Goal: Communication & Community: Answer question/provide support

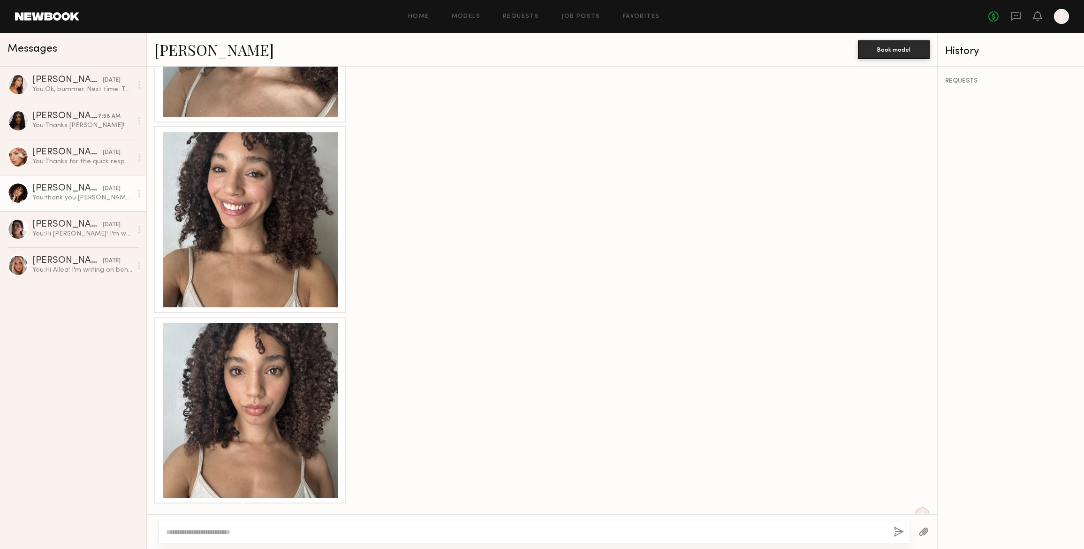
scroll to position [980, 0]
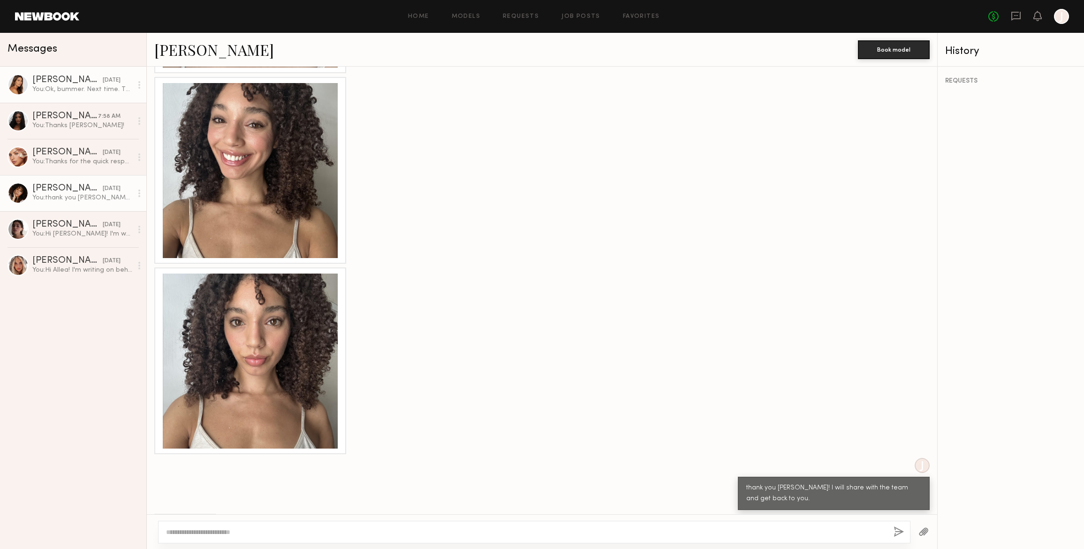
click at [139, 83] on circle at bounding box center [139, 82] width 2 height 2
click at [48, 194] on div "You: thank you Brianna! I will share with the team and get back to you." at bounding box center [82, 197] width 100 height 9
click at [65, 162] on div "You: Thanks for the quick response. We would pay your listed day rate. Let me c…" at bounding box center [82, 161] width 100 height 9
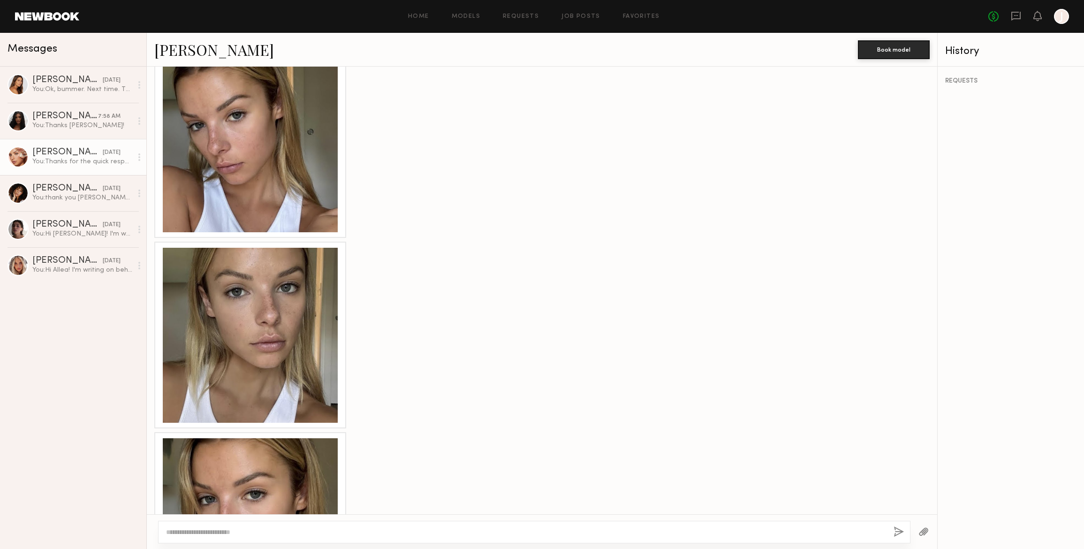
scroll to position [1219, 0]
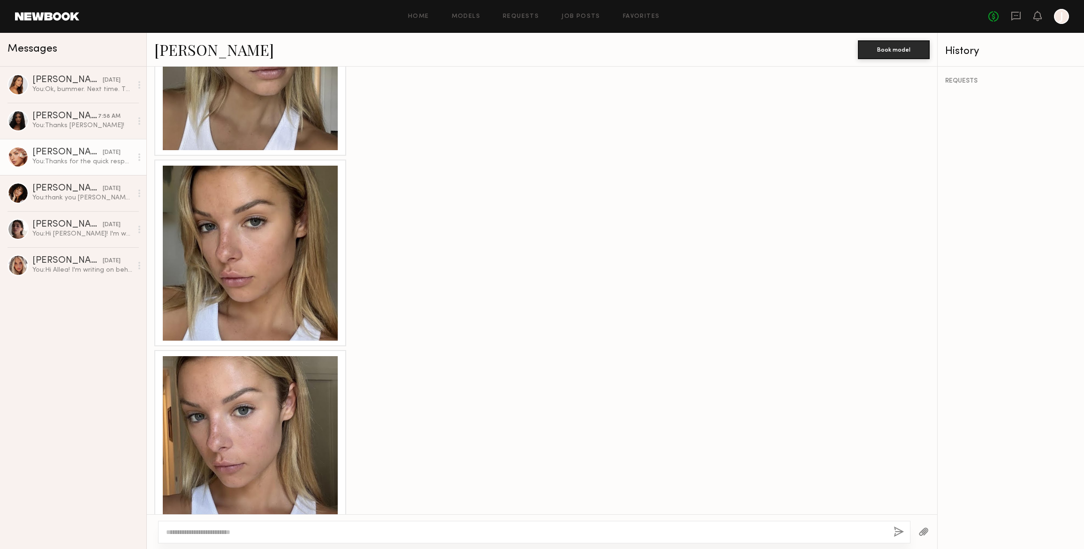
click at [211, 530] on textarea at bounding box center [526, 531] width 720 height 9
type textarea "**********"
click at [899, 532] on button "button" at bounding box center [899, 532] width 10 height 12
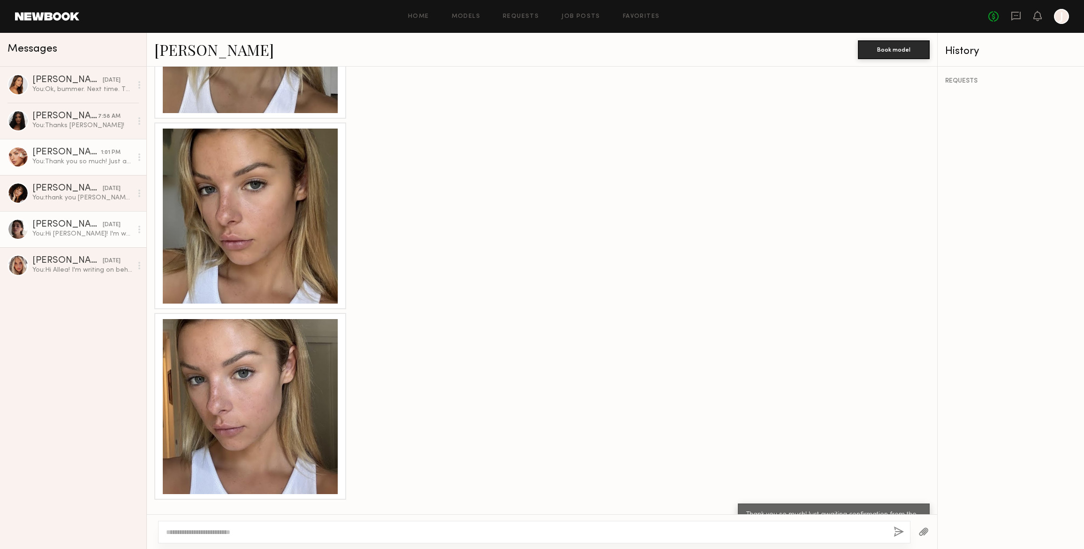
click at [58, 227] on div "[PERSON_NAME]" at bounding box center [67, 224] width 70 height 9
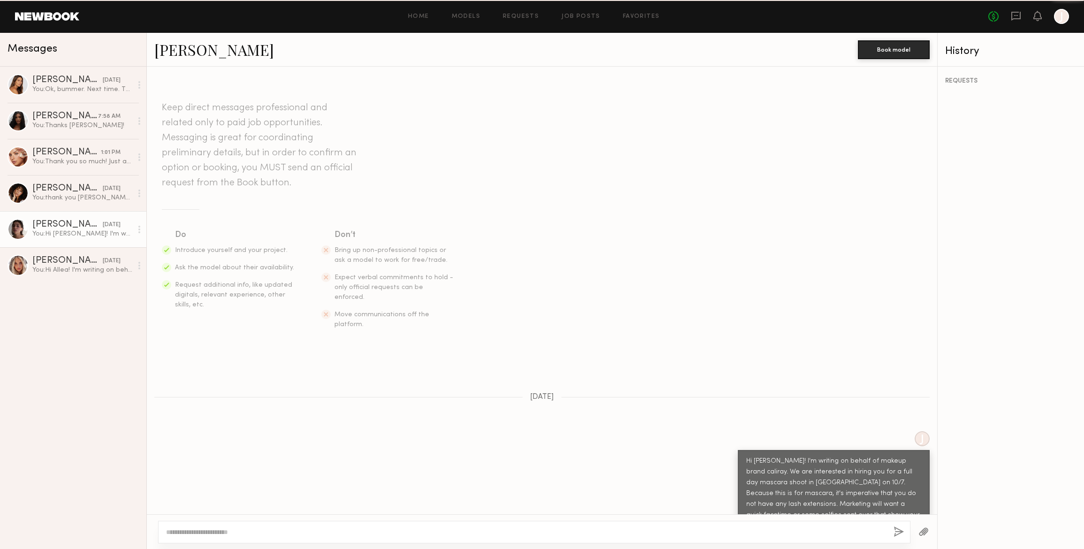
scroll to position [70, 0]
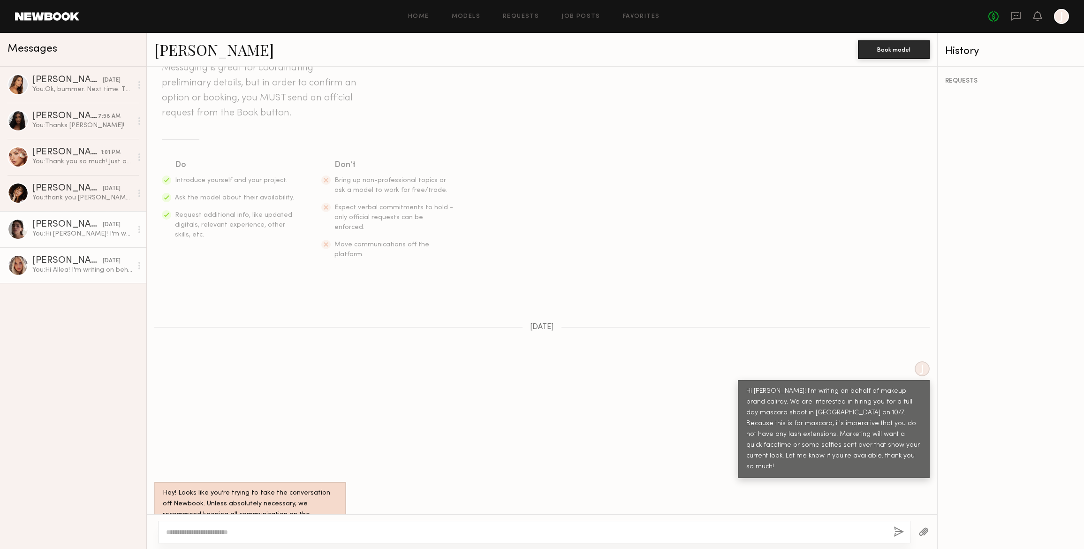
click at [65, 267] on div "You: Hi Allea! I'm writing on behalf of makeup brand caliray. We are interested…" at bounding box center [82, 269] width 100 height 9
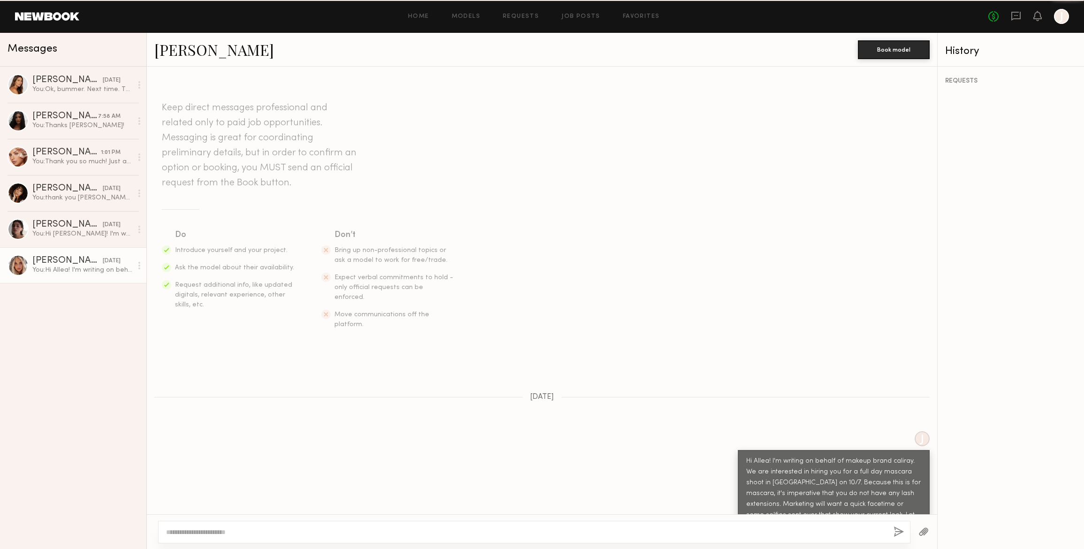
scroll to position [70, 0]
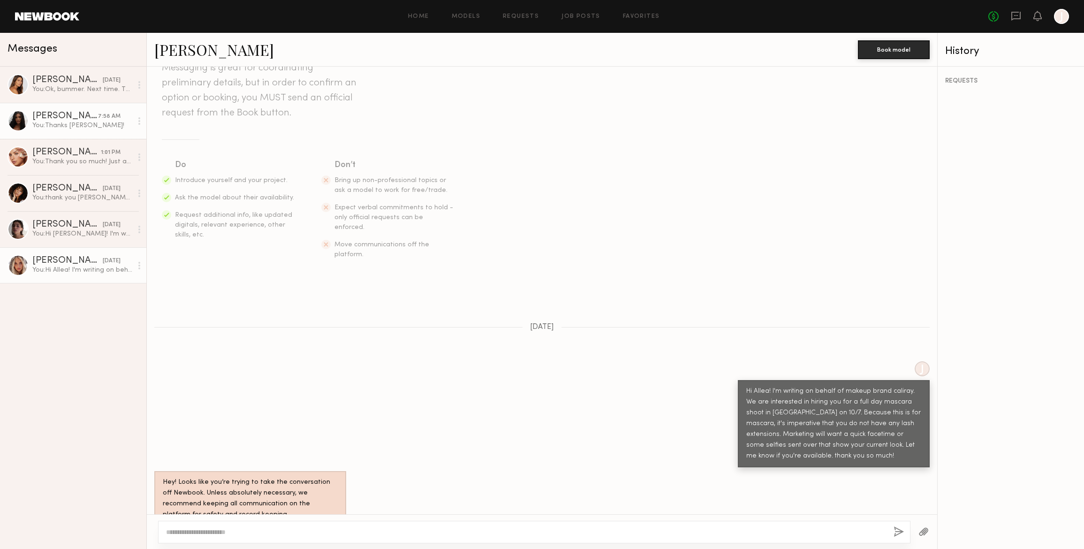
click at [100, 128] on div "You: Thanks Haleigh!" at bounding box center [82, 125] width 100 height 9
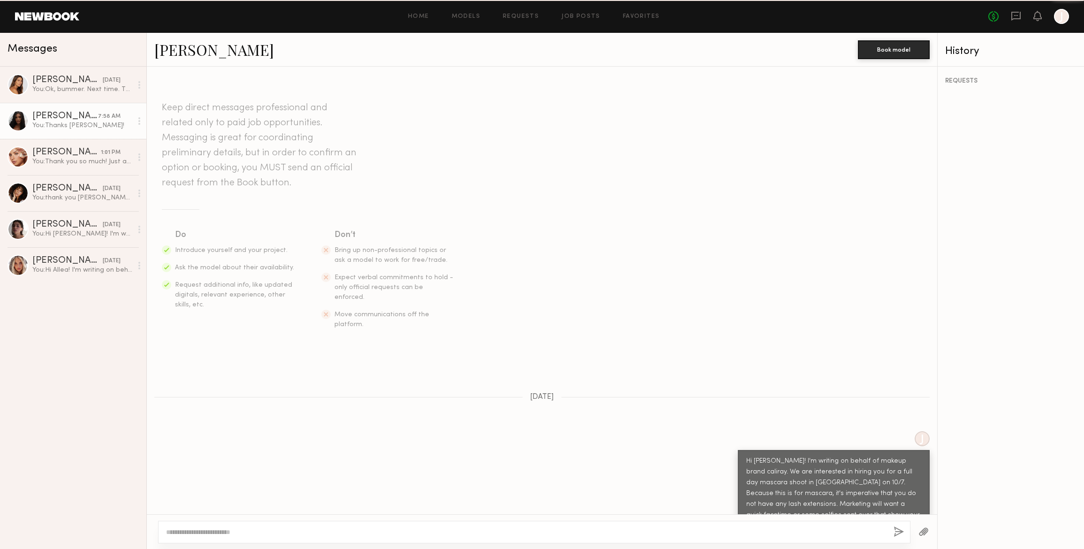
scroll to position [447, 0]
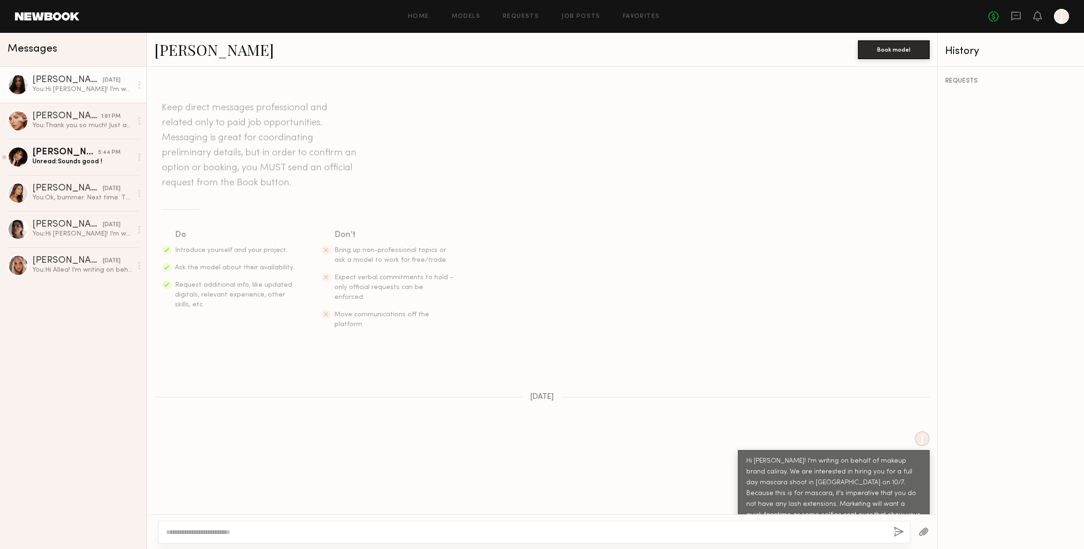
scroll to position [389, 0]
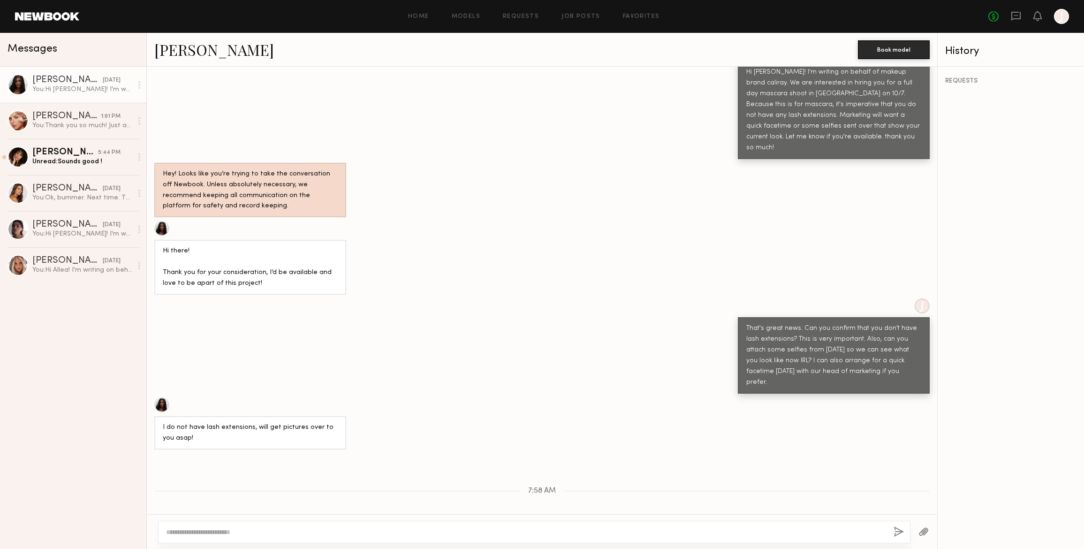
click at [177, 51] on link "[PERSON_NAME]" at bounding box center [214, 49] width 120 height 20
click at [193, 534] on textarea at bounding box center [526, 531] width 720 height 9
type textarea "**********"
click at [899, 534] on button "button" at bounding box center [899, 532] width 10 height 12
